Goal: Information Seeking & Learning: Learn about a topic

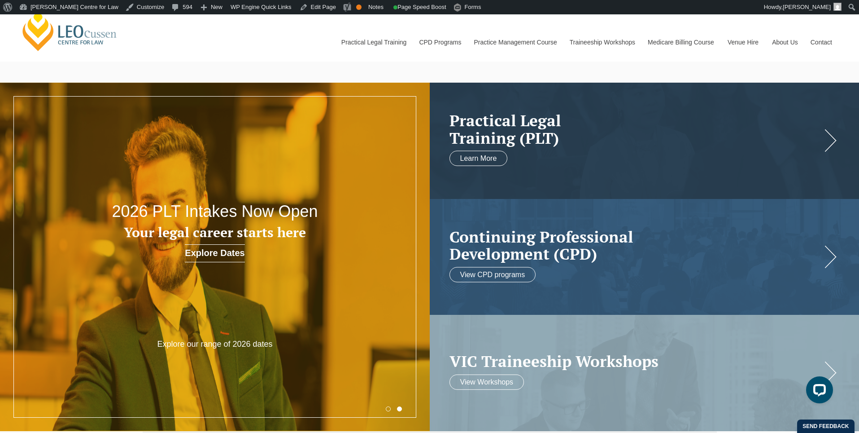
click at [113, 35] on link "[PERSON_NAME] Centre for Law" at bounding box center [69, 31] width 99 height 42
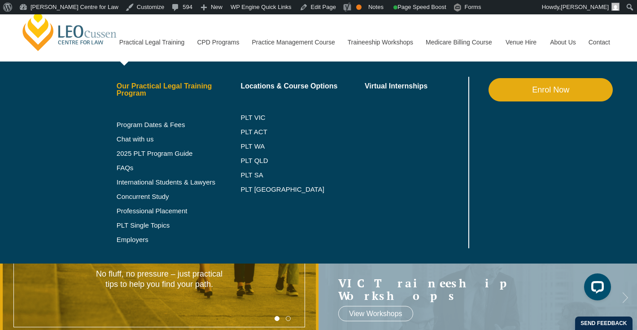
scroll to position [0, 0]
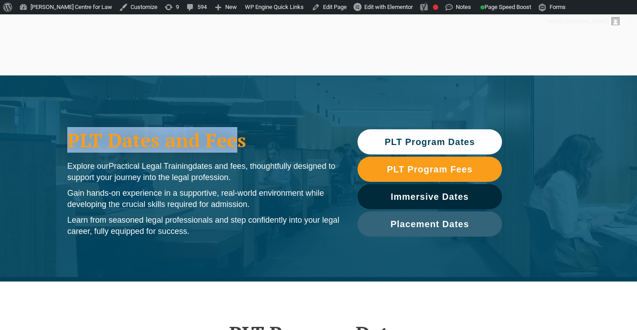
drag, startPoint x: 72, startPoint y: 142, endPoint x: 239, endPoint y: 142, distance: 166.9
click at [239, 142] on h1 "PLT Dates and Fees" at bounding box center [203, 140] width 272 height 22
click at [97, 144] on h1 "PLT Dates and Fees" at bounding box center [203, 140] width 272 height 22
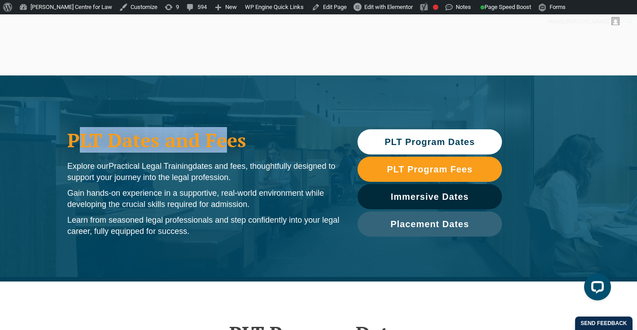
drag, startPoint x: 85, startPoint y: 140, endPoint x: 226, endPoint y: 143, distance: 141.4
click at [226, 143] on h1 "PLT Dates and Fees" at bounding box center [203, 140] width 272 height 22
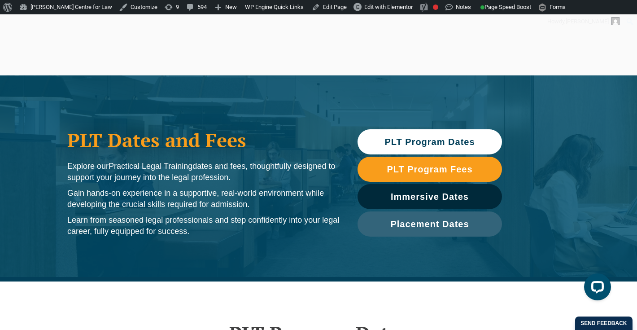
click at [120, 172] on p "Explore our Practical Legal Training dates and fees, thoughtfully designed to s…" at bounding box center [203, 172] width 272 height 22
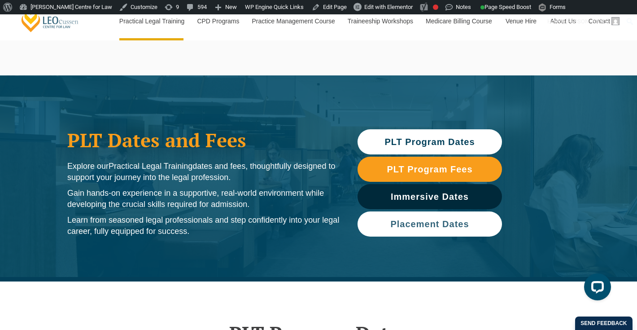
click at [426, 222] on span "Placement Dates" at bounding box center [429, 223] width 79 height 9
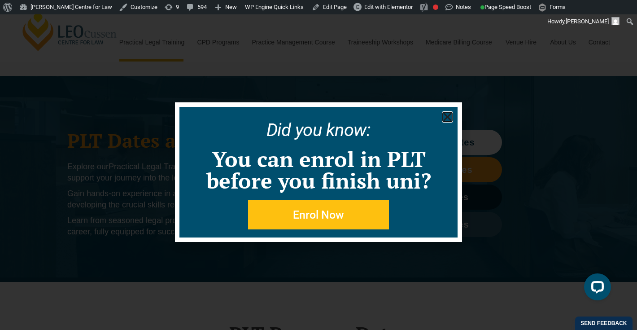
scroll to position [0, 0]
click at [448, 114] on icon "Close" at bounding box center [447, 116] width 11 height 11
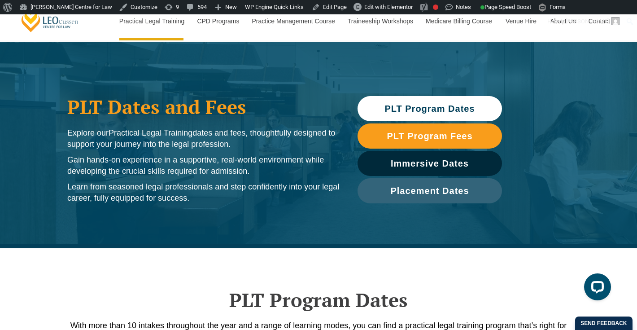
scroll to position [59, 0]
